Goal: Book appointment/travel/reservation

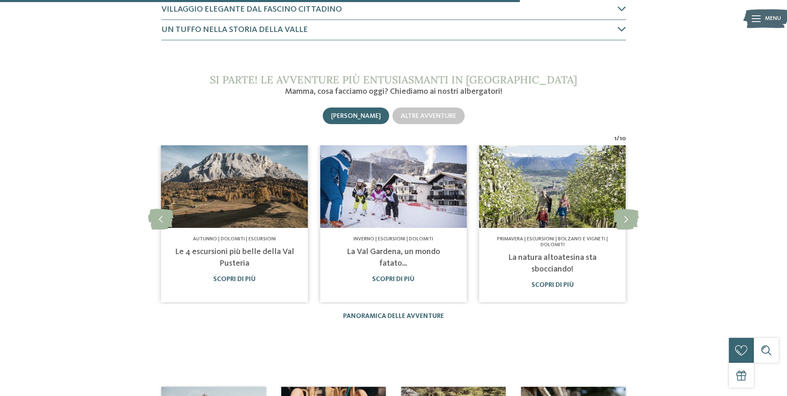
scroll to position [912, 0]
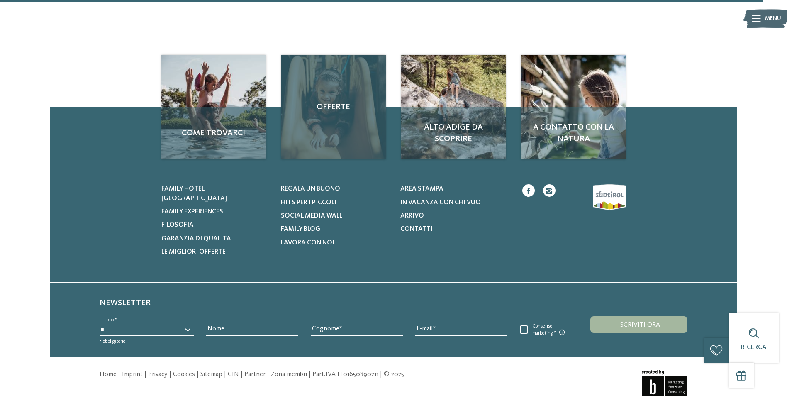
click at [370, 119] on div "Offerte" at bounding box center [333, 107] width 105 height 105
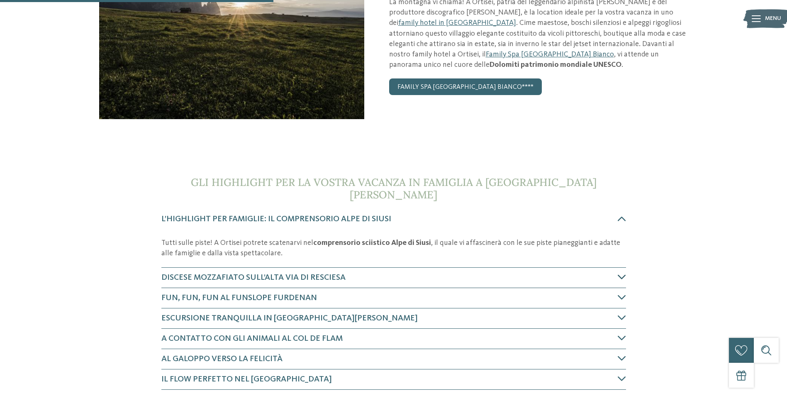
scroll to position [332, 0]
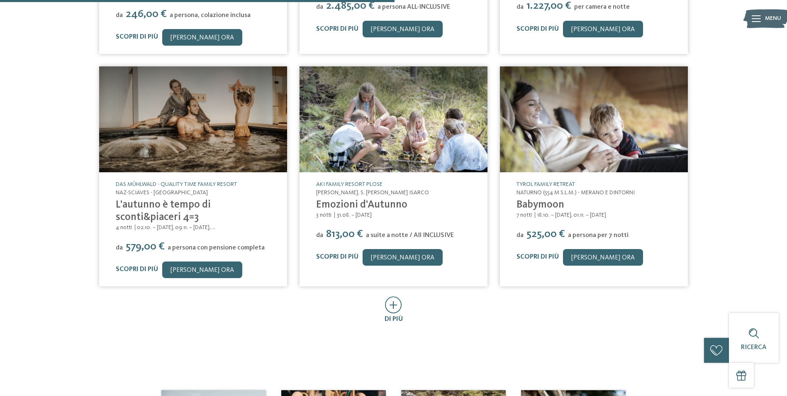
scroll to position [373, 0]
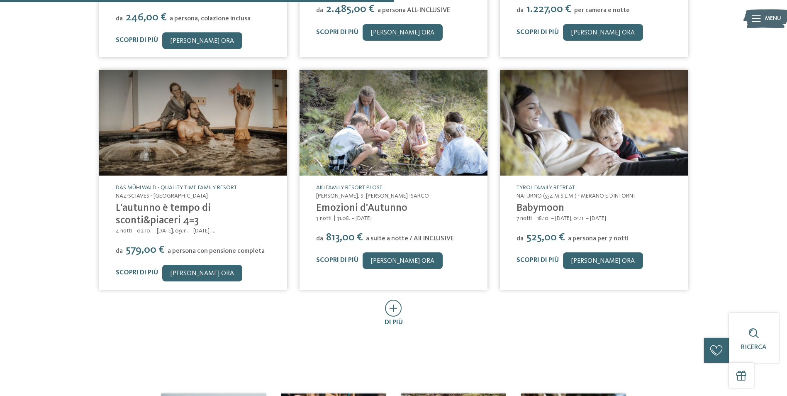
click at [190, 185] on link "Das Mühlwald - Quality Time Family Resort" at bounding box center [176, 188] width 121 height 6
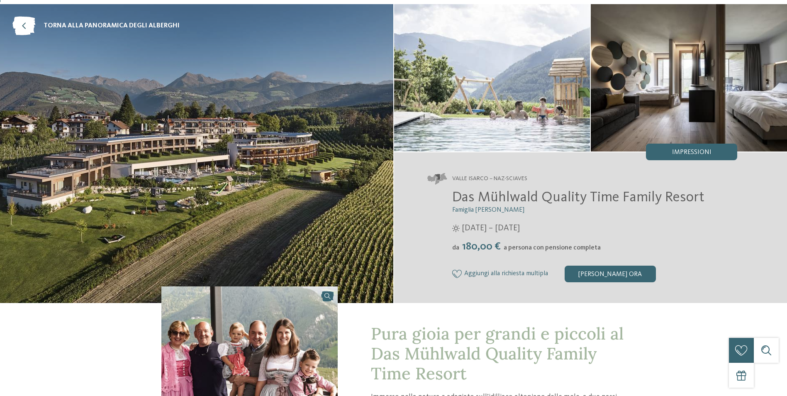
scroll to position [166, 0]
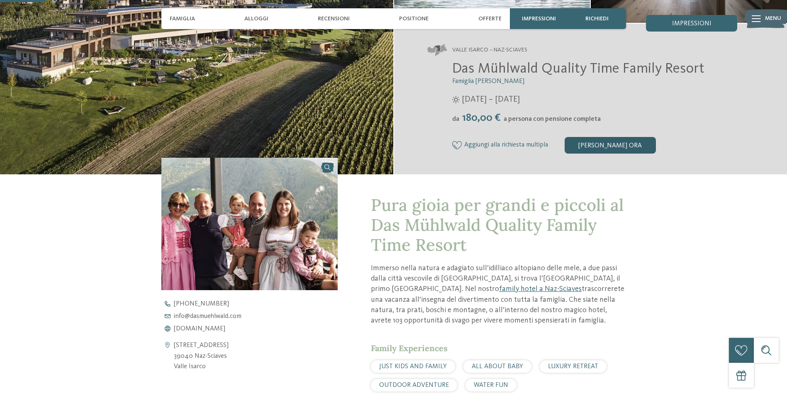
click at [591, 149] on div "[PERSON_NAME] ora" at bounding box center [609, 145] width 91 height 17
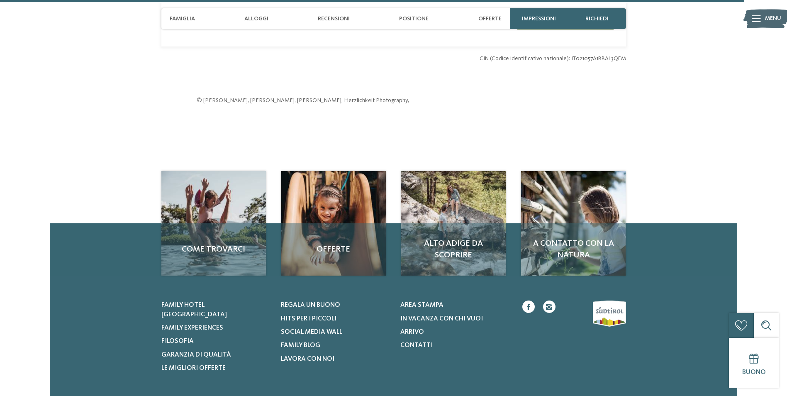
scroll to position [2691, 0]
